Goal: Navigation & Orientation: Find specific page/section

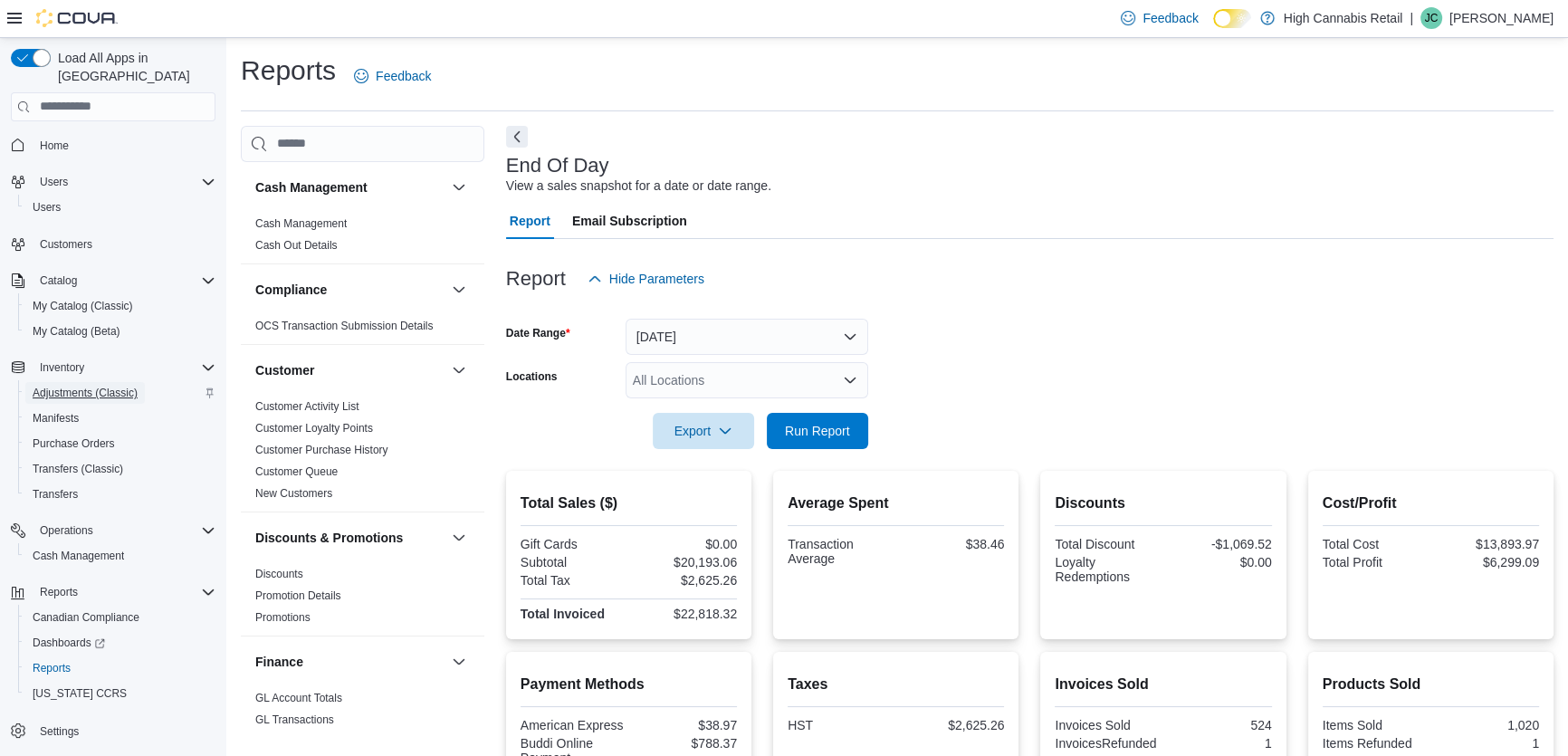
click at [103, 385] on span "Adjustments (Classic)" at bounding box center [85, 393] width 105 height 15
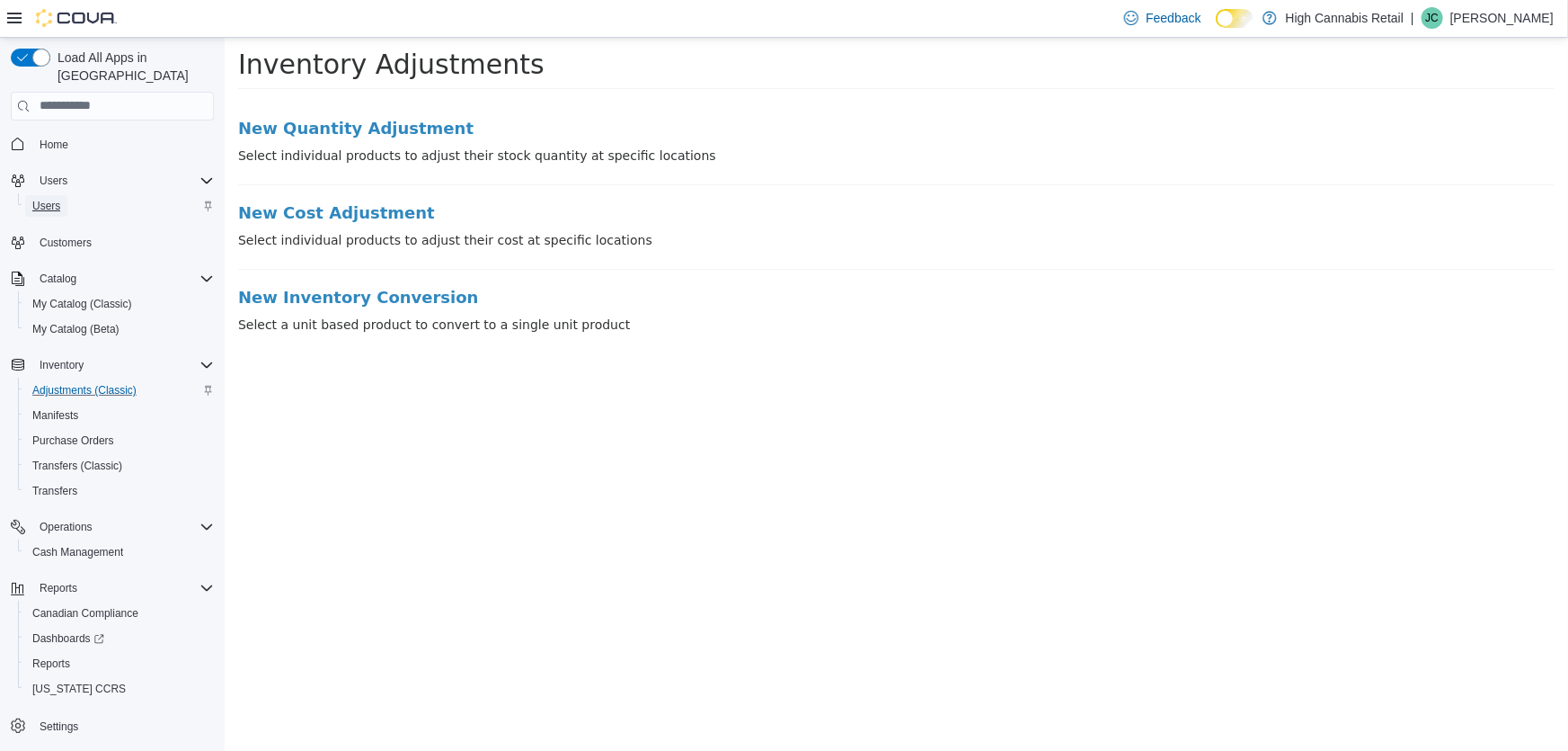
click at [59, 199] on span "Users" at bounding box center [46, 206] width 28 height 15
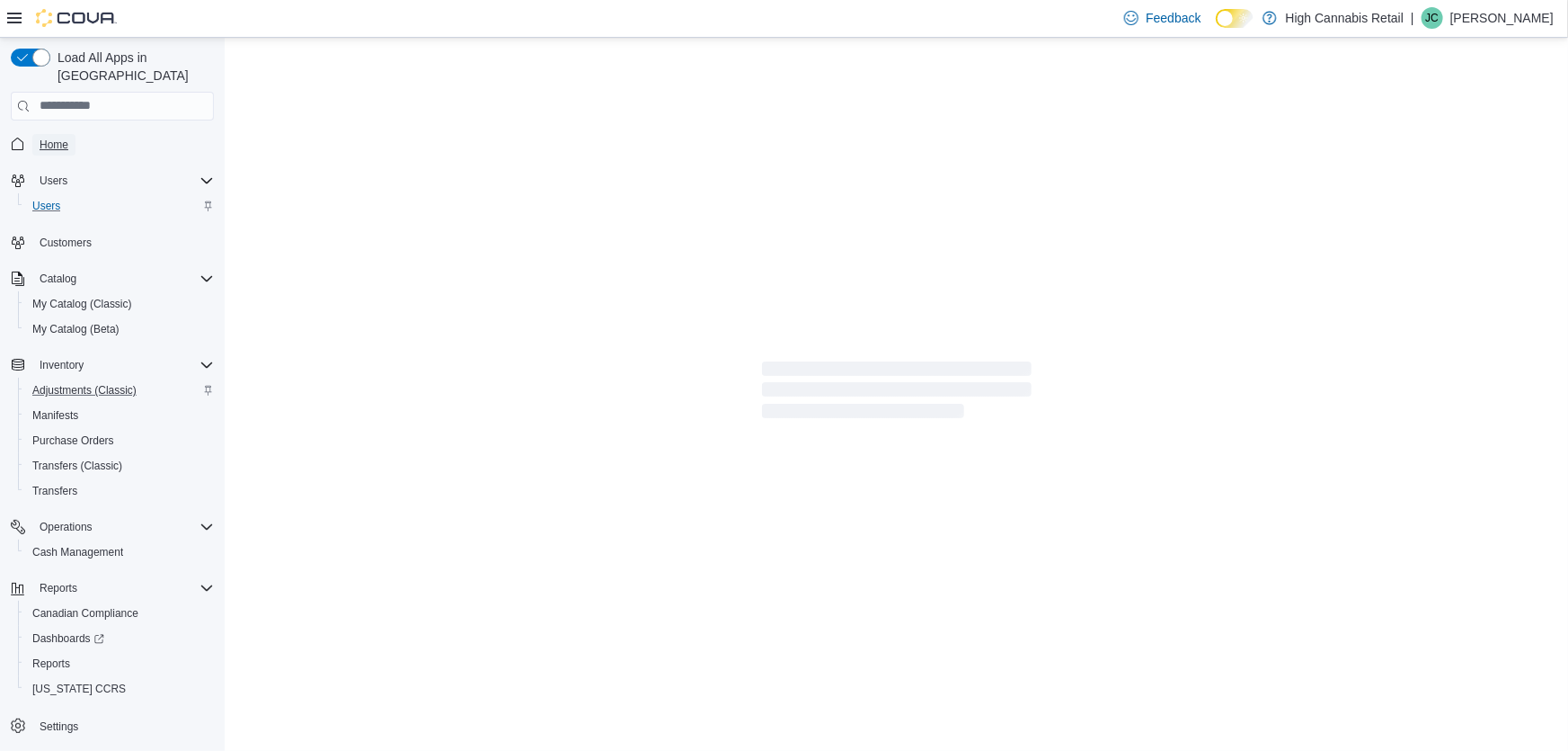
click at [61, 135] on span "Home" at bounding box center [54, 145] width 29 height 22
